Goal: Task Accomplishment & Management: Manage account settings

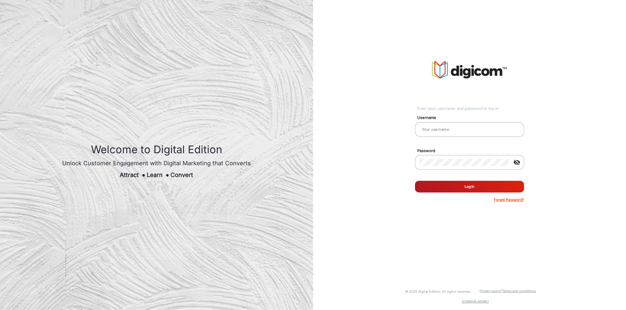
type input "TestHabanero"
click at [613, 309] on div "© 2025 Digital Edition. All rights reserved. Privacy policy | Terms and conditi…" at bounding box center [470, 296] width 322 height 28
click at [453, 130] on input "TestHabanero" at bounding box center [469, 129] width 100 height 7
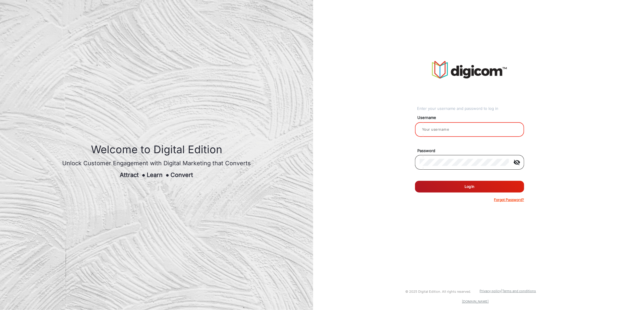
click at [446, 158] on div at bounding box center [463, 162] width 89 height 16
click at [412, 164] on mat-form-field "visibility_off" at bounding box center [469, 165] width 118 height 21
click at [456, 224] on div "Enter your username and password to log in Username Password visibility_off Rem…" at bounding box center [470, 132] width 322 height 264
click at [516, 200] on p "Forgot Password?" at bounding box center [509, 199] width 30 height 5
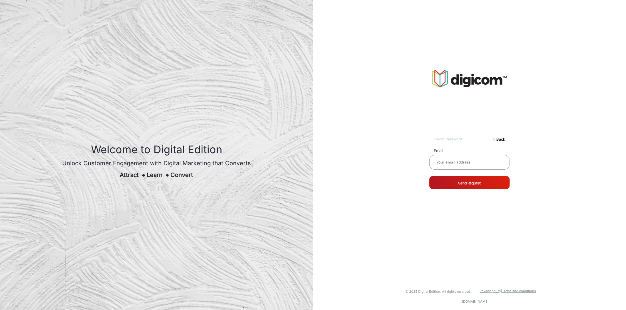
click at [500, 134] on div "Forgot Password arrow_back_ios Back Email Send Request" at bounding box center [469, 129] width 80 height 119
click at [500, 141] on link "Back" at bounding box center [500, 140] width 9 height 6
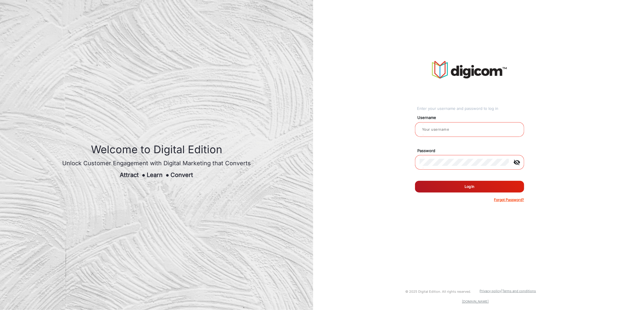
type input "TestHabanero"
click at [437, 157] on div at bounding box center [463, 162] width 89 height 16
click at [446, 136] on div "TestHabanero" at bounding box center [469, 129] width 100 height 16
type input "T"
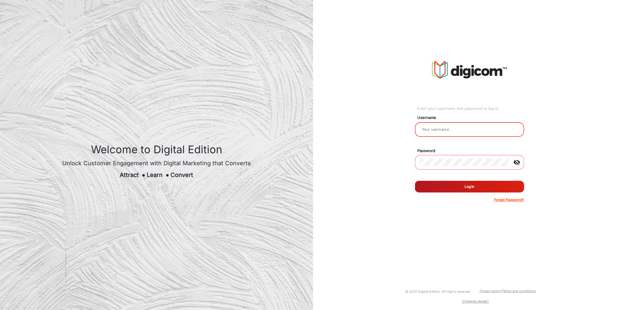
click at [471, 100] on div "Enter your username and password to log in Username Password visibility_off Rem…" at bounding box center [469, 132] width 109 height 142
click at [465, 109] on div "Enter your username and password to log in" at bounding box center [470, 109] width 107 height 6
click at [514, 116] on mat-label "Username" at bounding box center [472, 118] width 118 height 6
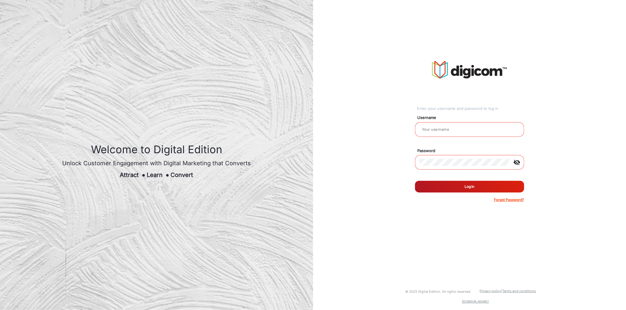
click at [516, 163] on mat-icon "visibility_off" at bounding box center [517, 162] width 14 height 7
click at [516, 163] on mat-icon "visibility" at bounding box center [517, 162] width 14 height 7
click at [543, 96] on div "Enter your username and password to log in Username Password visibility_off Rem…" at bounding box center [470, 132] width 322 height 264
